Goal: Task Accomplishment & Management: Use online tool/utility

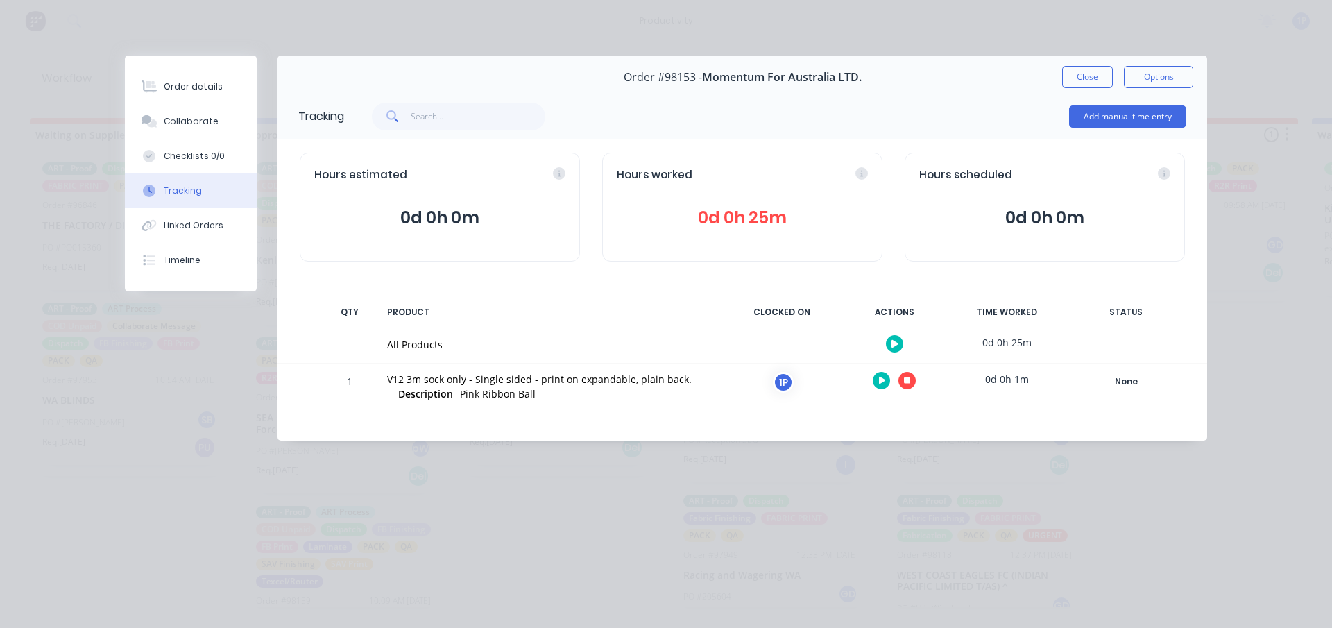
scroll to position [781, 0]
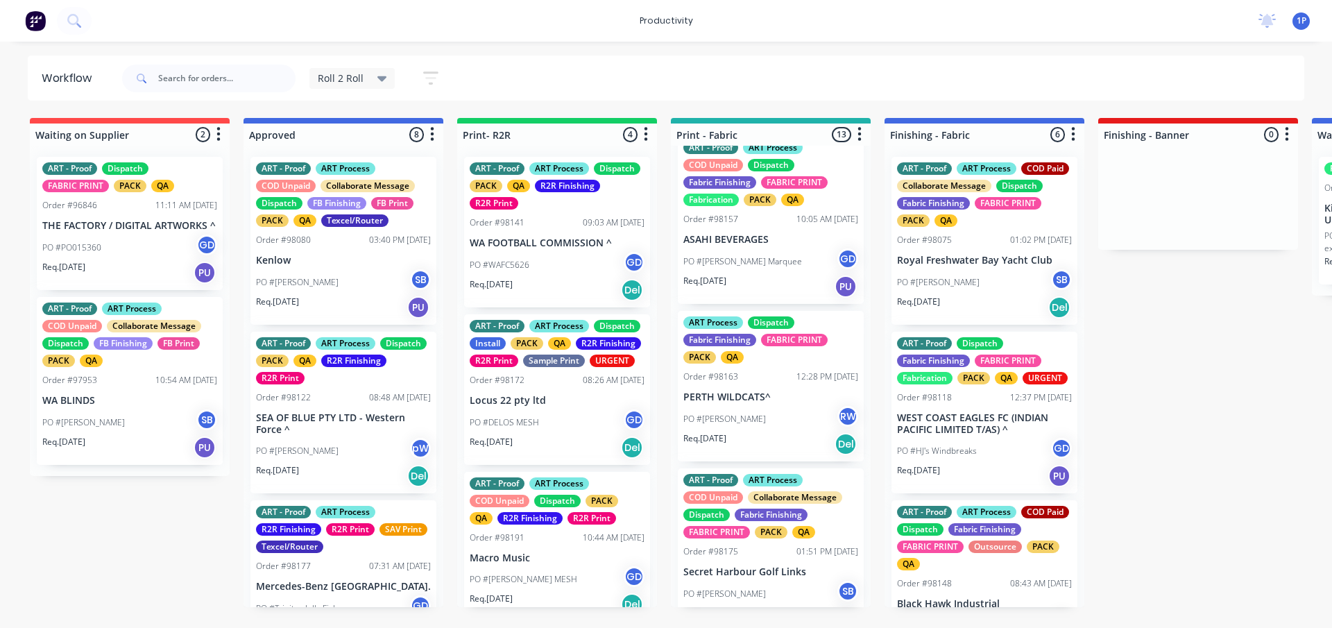
scroll to position [1348, 0]
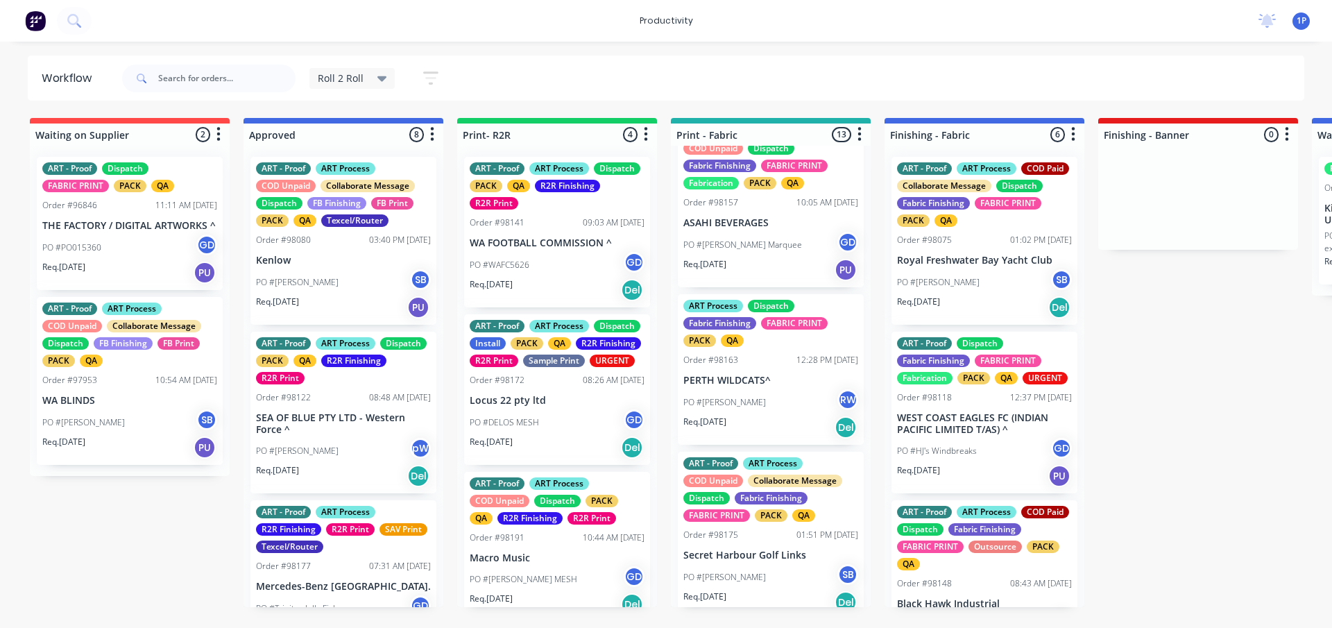
click at [732, 229] on p "ASAHI BEVERAGES" at bounding box center [771, 223] width 175 height 12
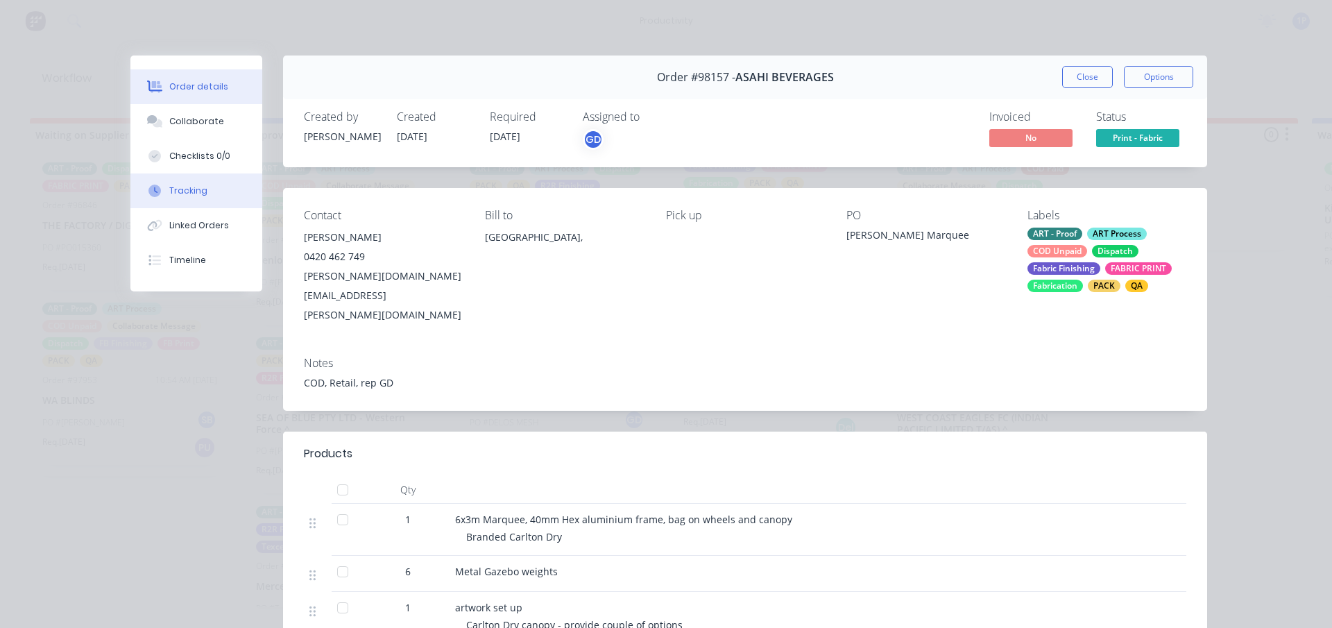
click at [174, 185] on div "Tracking" at bounding box center [188, 191] width 38 height 12
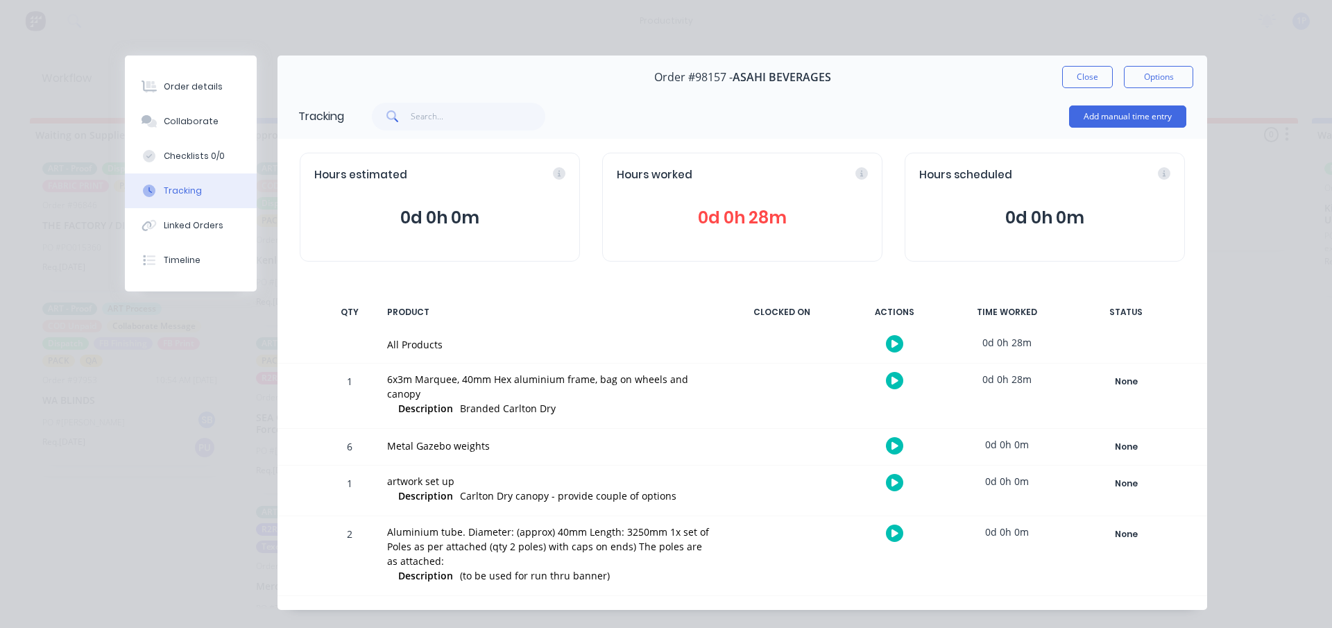
click at [886, 379] on button at bounding box center [894, 380] width 17 height 17
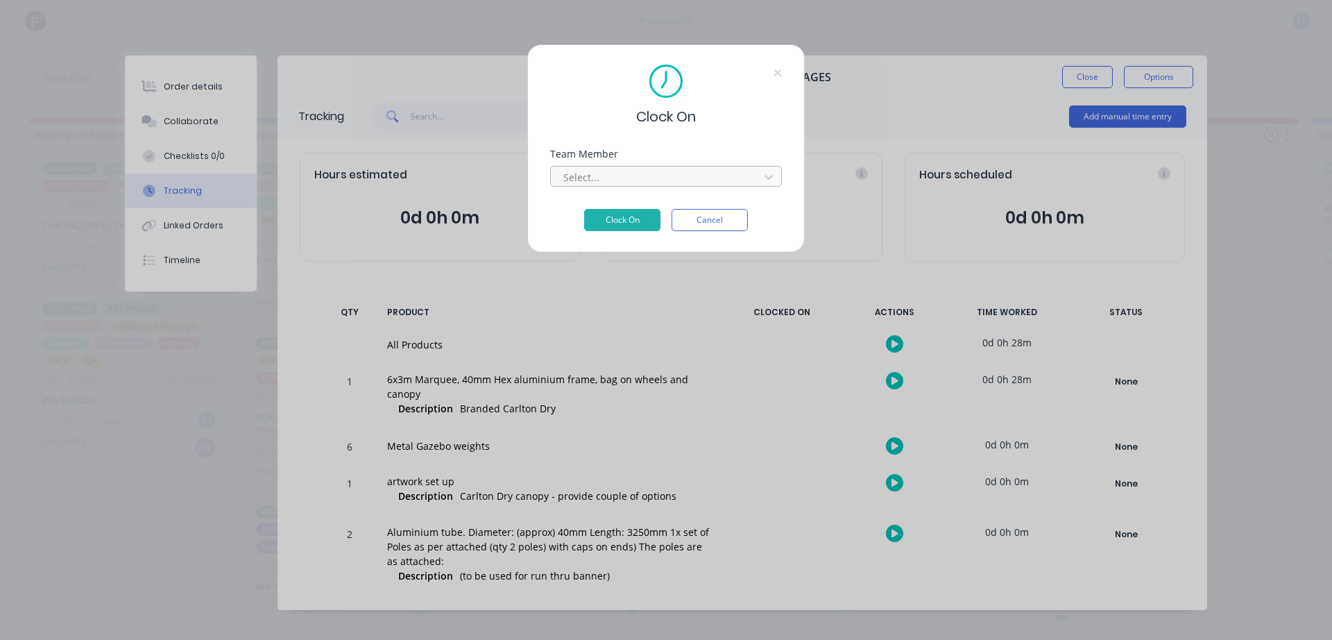
click at [659, 174] on div at bounding box center [657, 177] width 190 height 17
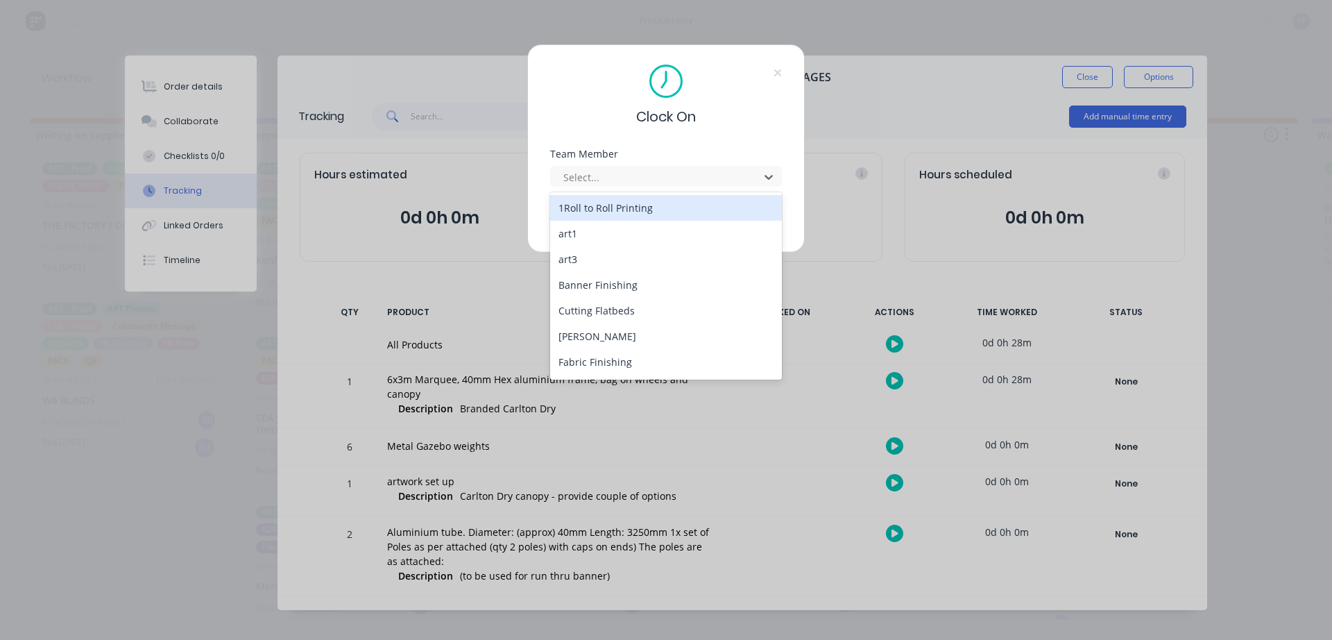
click at [625, 201] on div "1Roll to Roll Printing" at bounding box center [666, 208] width 232 height 26
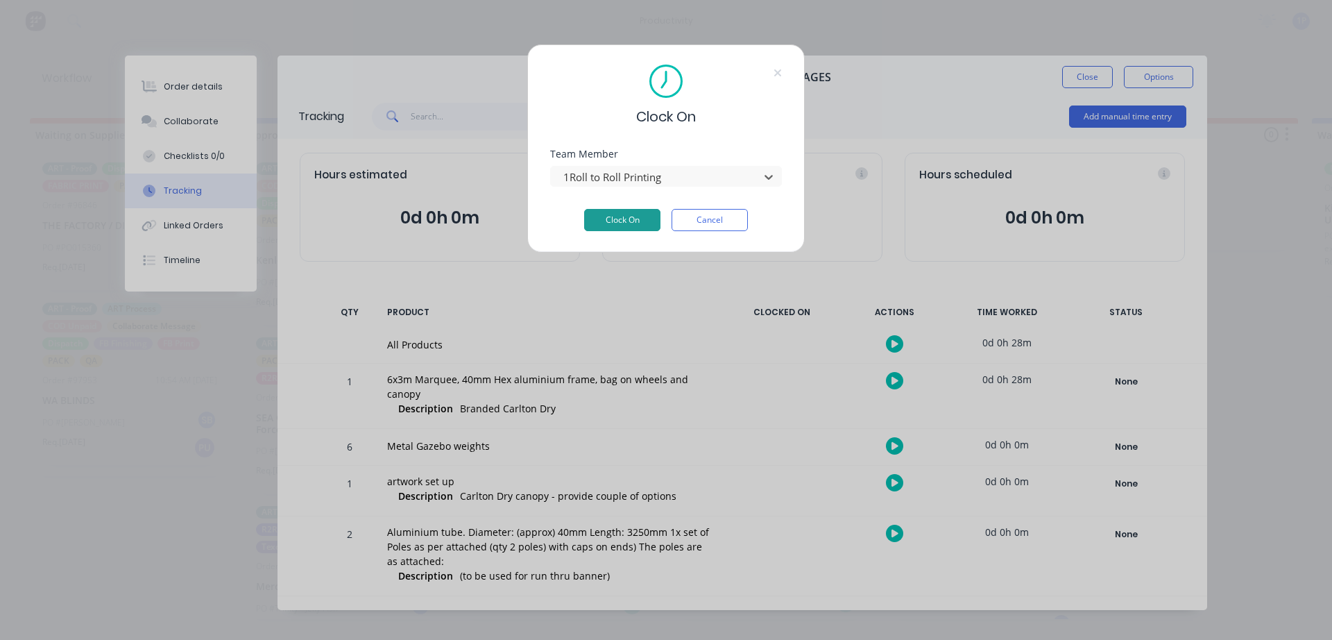
click at [616, 219] on button "Clock On" at bounding box center [622, 220] width 76 height 22
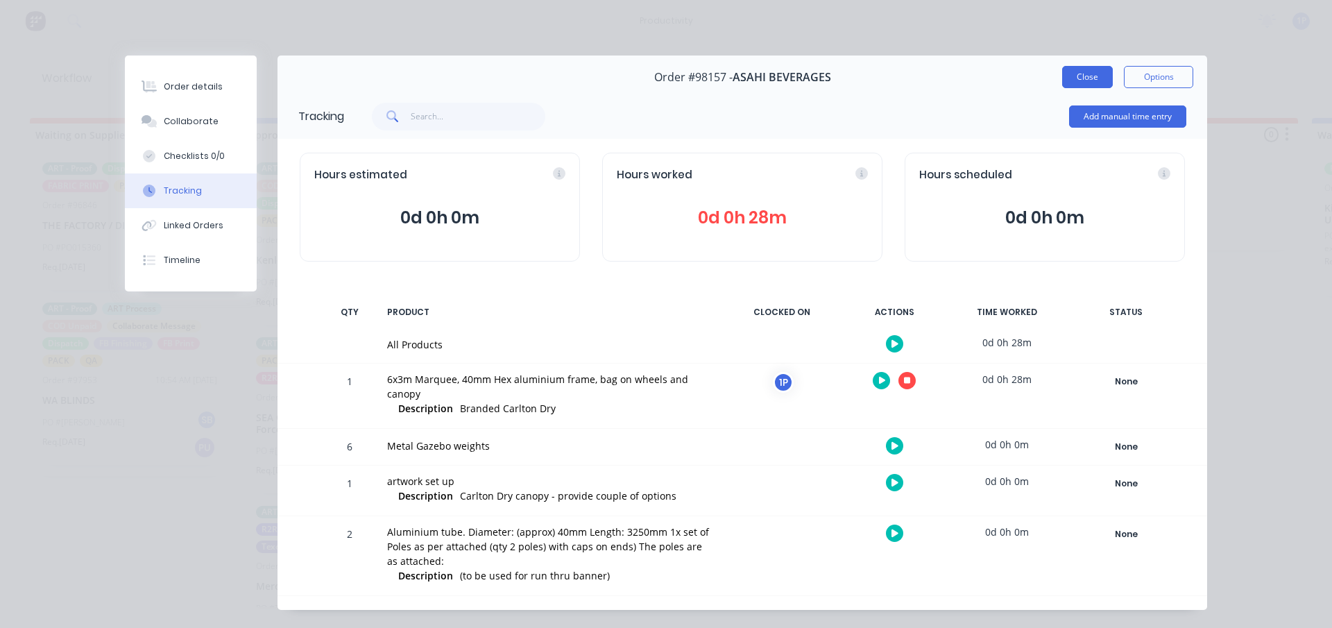
click at [1086, 76] on button "Close" at bounding box center [1087, 77] width 51 height 22
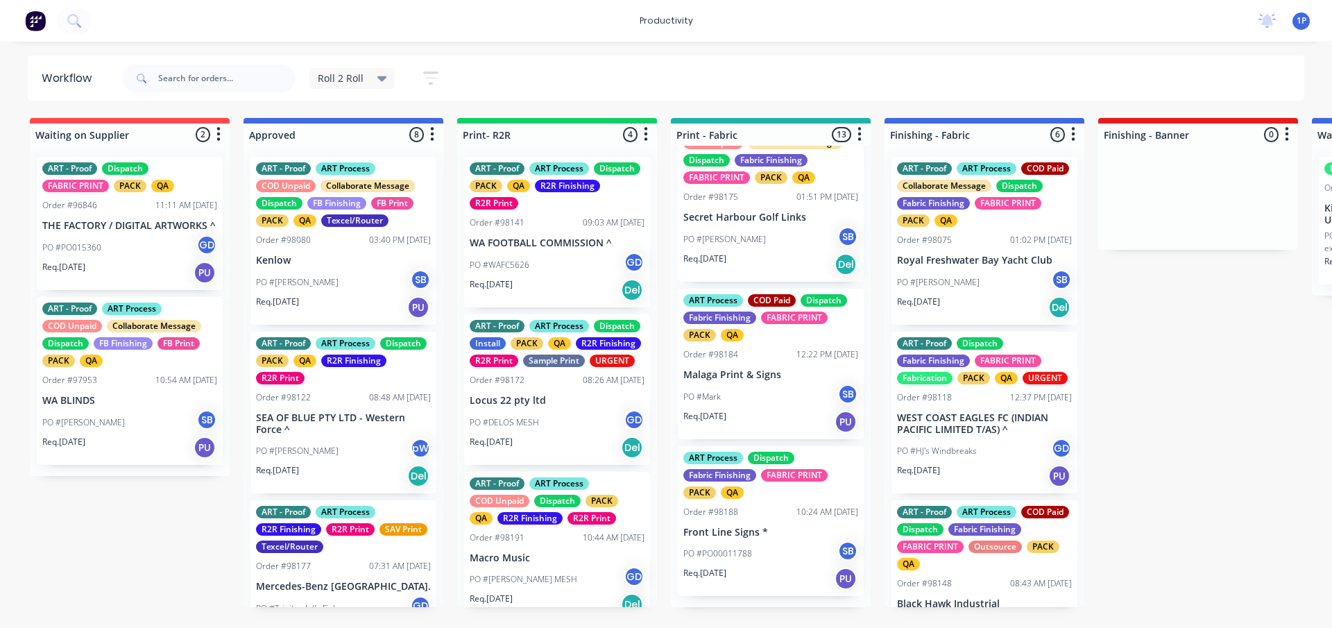
scroll to position [1709, 0]
